Goal: Task Accomplishment & Management: Manage account settings

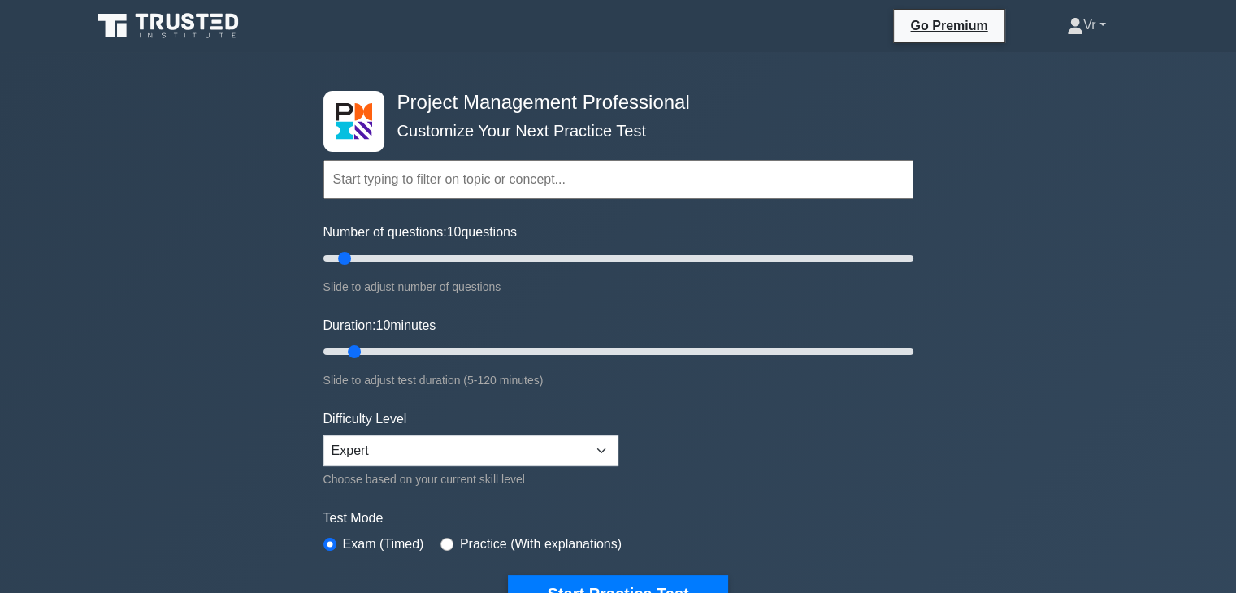
click at [1097, 21] on link "Vr" at bounding box center [1086, 25] width 116 height 33
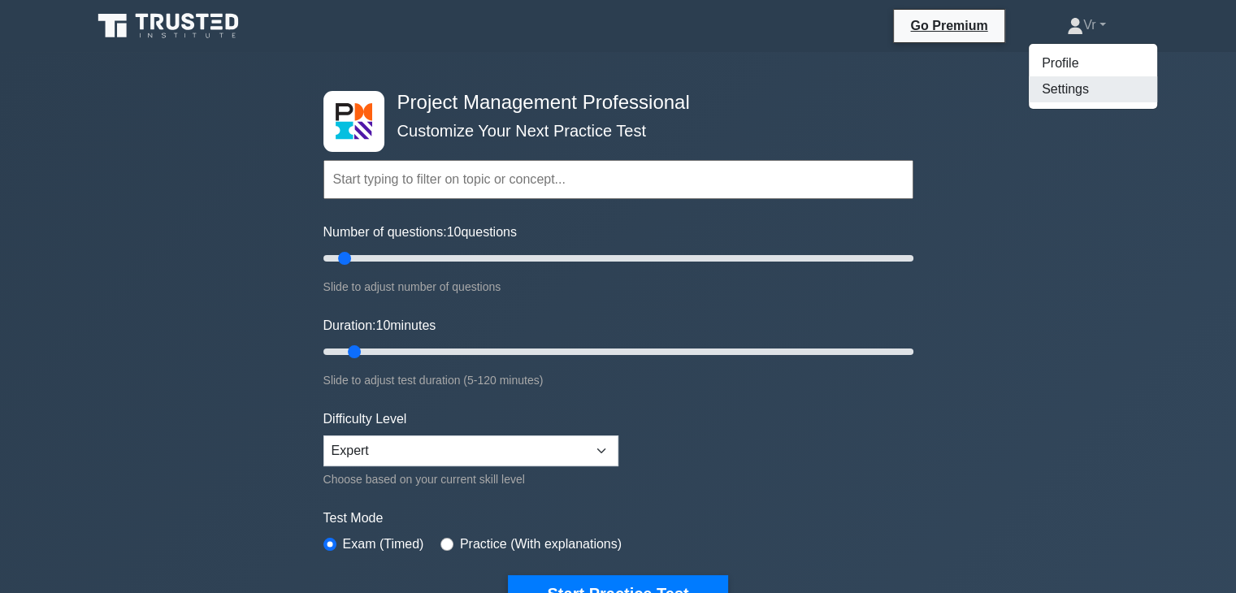
click at [1095, 86] on link "Settings" at bounding box center [1093, 89] width 128 height 26
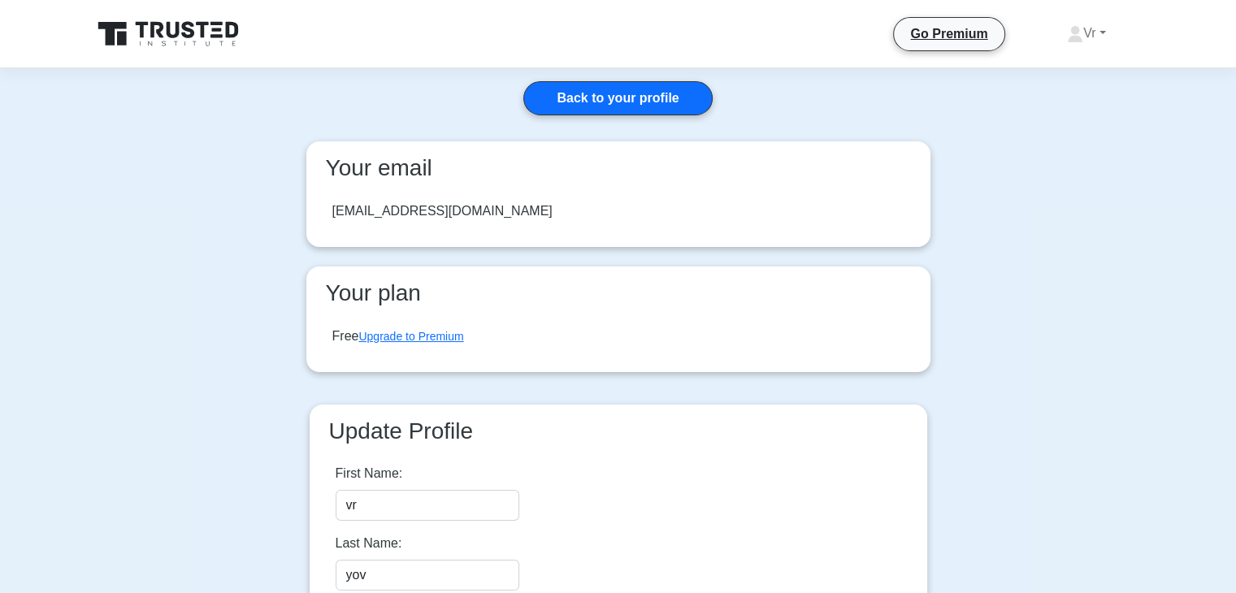
click at [401, 209] on div "[EMAIL_ADDRESS][DOMAIN_NAME]" at bounding box center [442, 212] width 220 height 20
click at [393, 207] on div "tess@test.com" at bounding box center [442, 212] width 220 height 20
drag, startPoint x: 425, startPoint y: 209, endPoint x: 330, endPoint y: 212, distance: 95.1
click at [330, 212] on div "tess@test.com" at bounding box center [618, 212] width 598 height 46
copy div "tess@test.com"
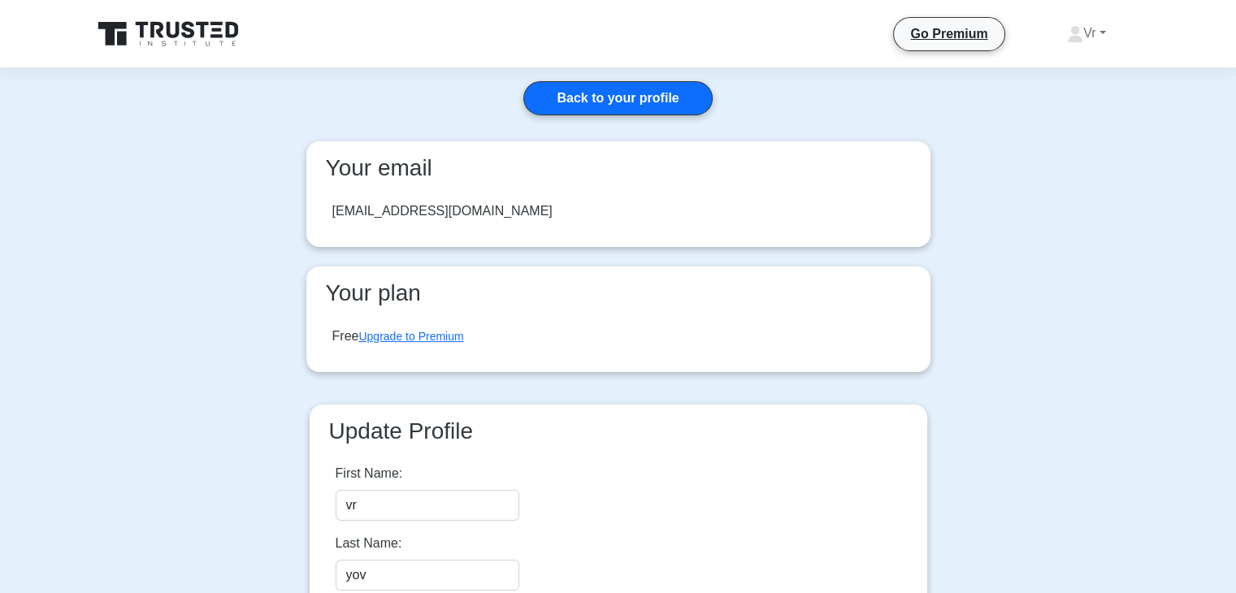
click at [163, 279] on main "Back to your profile Your email tess@test.com Your plan Free Upgrade to Premium…" at bounding box center [618, 382] width 1236 height 628
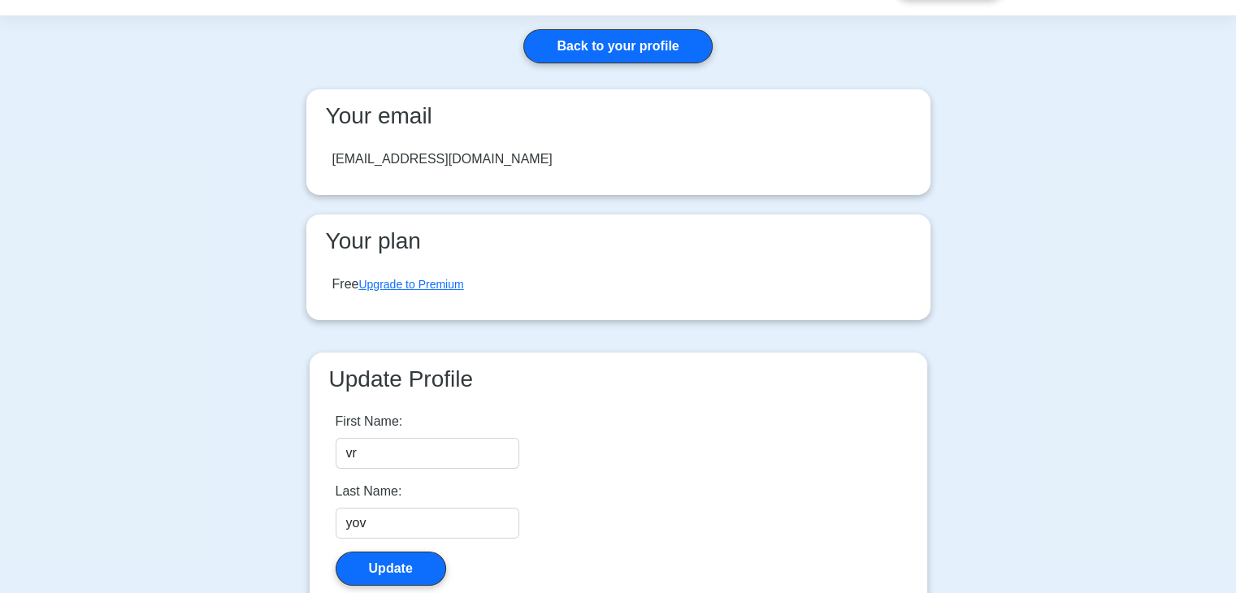
scroll to position [81, 0]
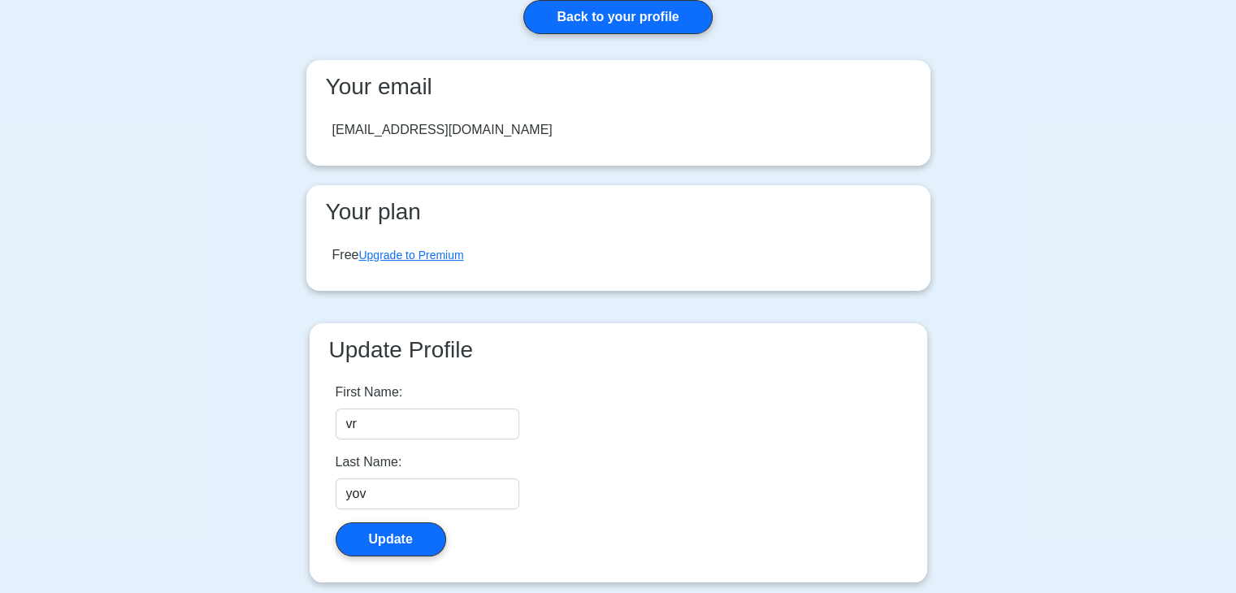
click at [362, 124] on div "tess@test.com" at bounding box center [442, 130] width 220 height 20
click at [173, 232] on main "Back to your profile Your email tess@test.com Your plan Free Upgrade to Premium…" at bounding box center [618, 301] width 1236 height 628
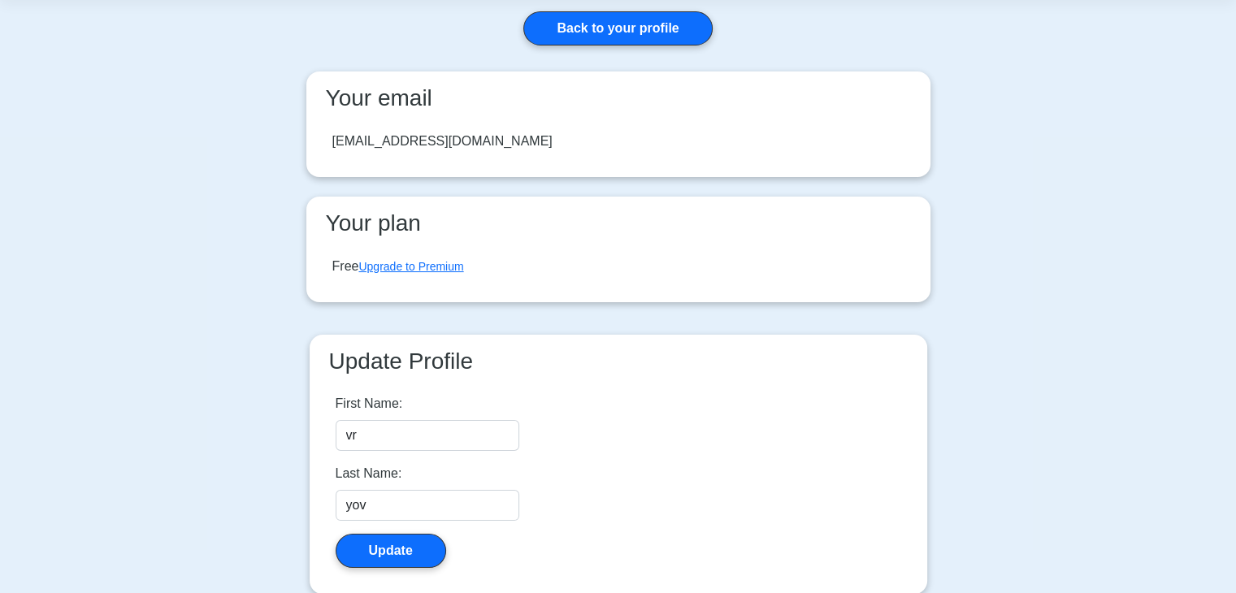
scroll to position [0, 0]
